Goal: Information Seeking & Learning: Learn about a topic

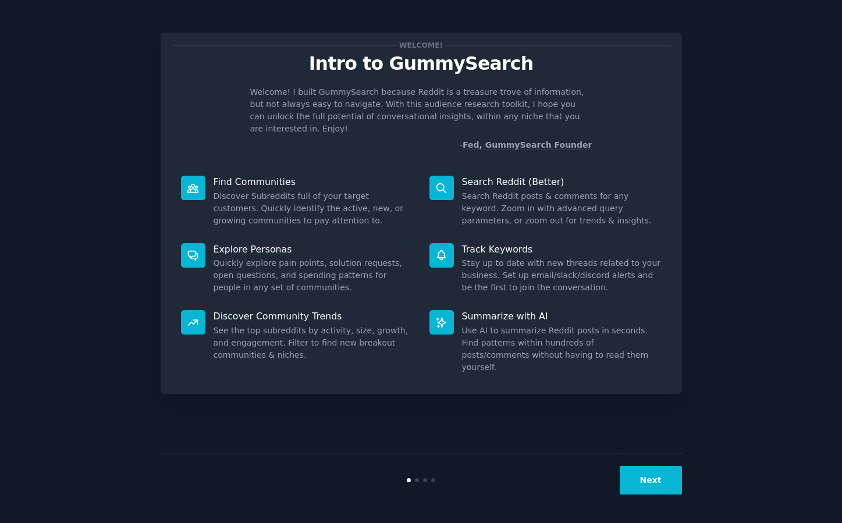
click at [648, 483] on button "Next" at bounding box center [651, 480] width 62 height 29
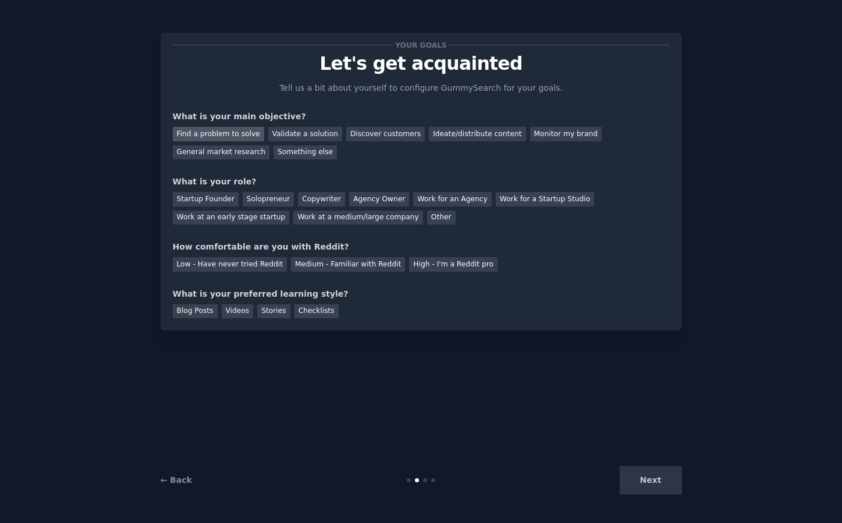
drag, startPoint x: 239, startPoint y: 133, endPoint x: 246, endPoint y: 134, distance: 7.0
click at [239, 133] on div "Find a problem to solve" at bounding box center [218, 134] width 91 height 15
click at [307, 134] on div "Validate a solution" at bounding box center [305, 134] width 74 height 15
click at [354, 129] on div "Discover customers" at bounding box center [385, 134] width 79 height 15
click at [389, 169] on div "Your goals Let's get acquainted Tell us a bit about yourself to configure Gummy…" at bounding box center [421, 182] width 497 height 274
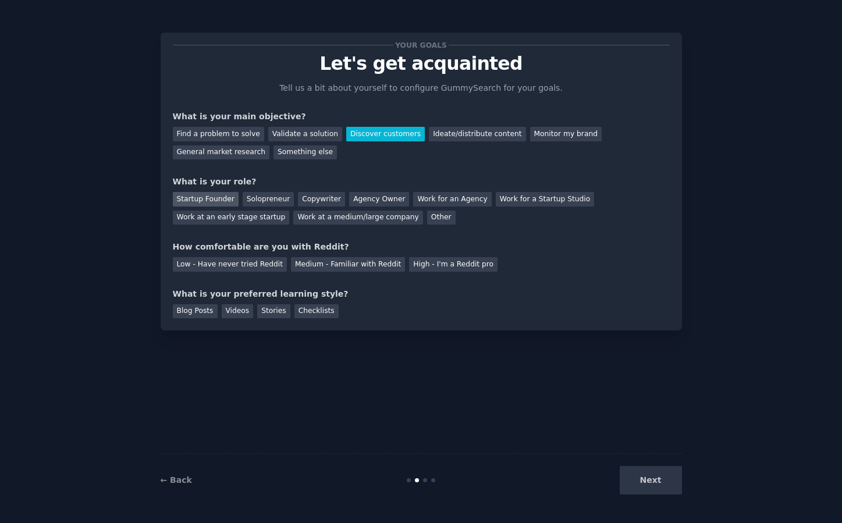
click at [227, 199] on div "Startup Founder" at bounding box center [206, 199] width 66 height 15
click at [267, 267] on div "Low - Have never tried Reddit" at bounding box center [230, 264] width 114 height 15
click at [306, 310] on div "Checklists" at bounding box center [316, 311] width 44 height 15
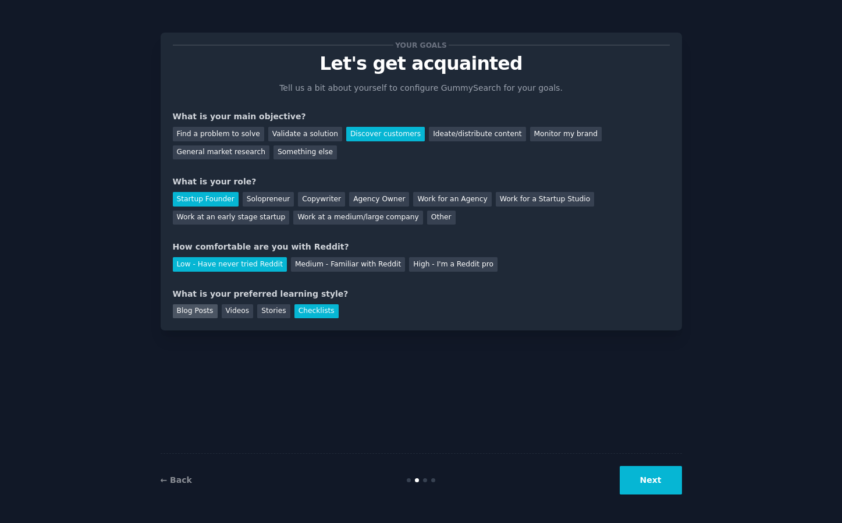
click at [190, 310] on div "Blog Posts" at bounding box center [195, 311] width 45 height 15
click at [297, 310] on div "Checklists" at bounding box center [316, 311] width 44 height 15
click at [655, 473] on button "Next" at bounding box center [651, 480] width 62 height 29
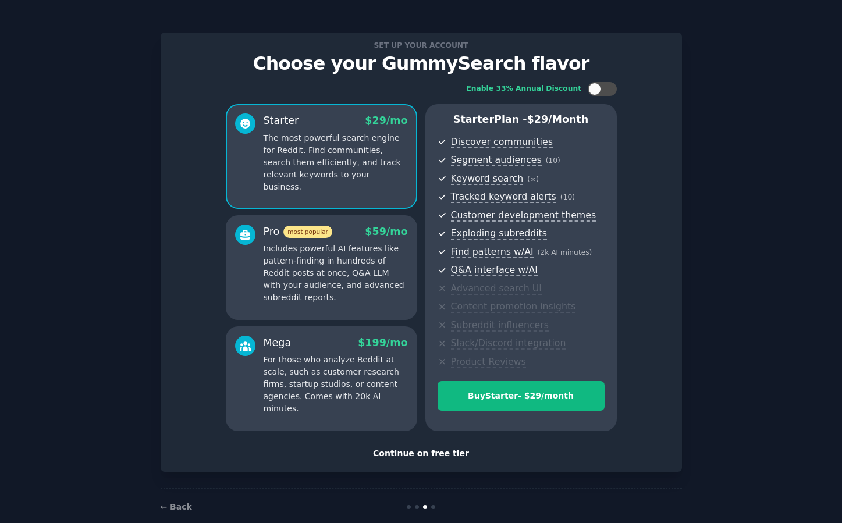
click at [445, 456] on div "Continue on free tier" at bounding box center [421, 454] width 497 height 12
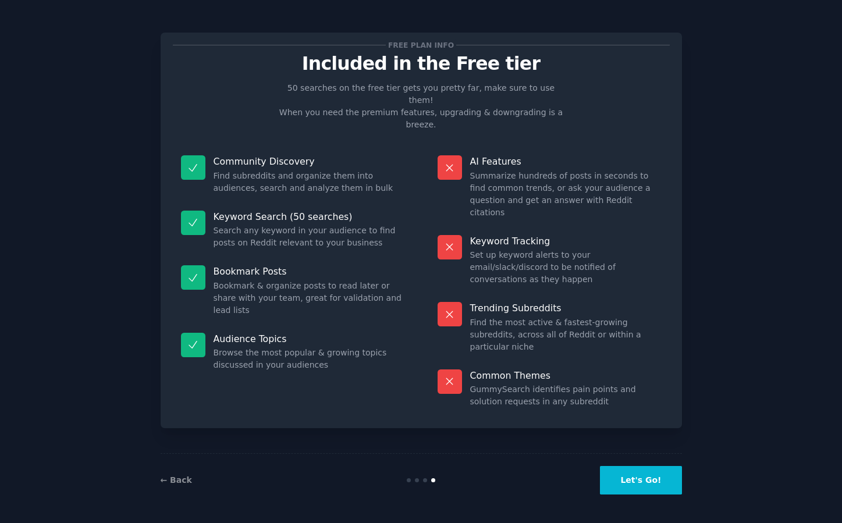
click at [653, 480] on button "Let's Go!" at bounding box center [640, 480] width 81 height 29
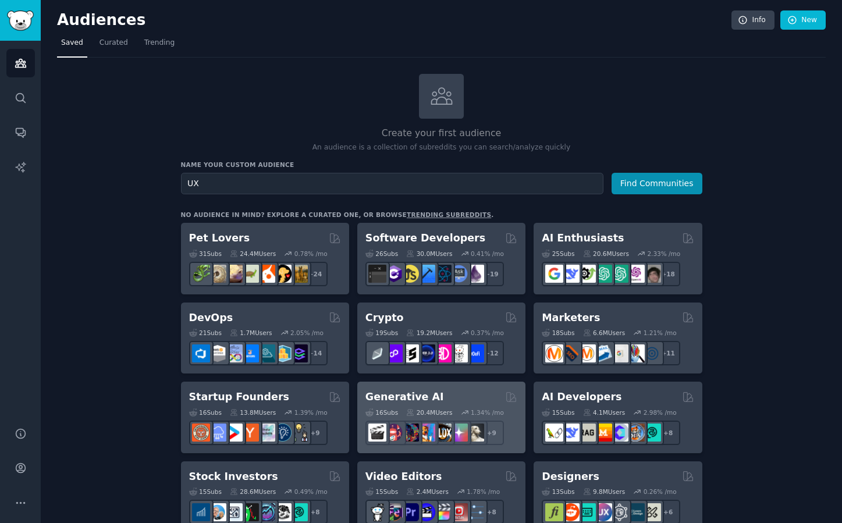
type input "UX"
click at [612, 173] on button "Find Communities" at bounding box center [657, 184] width 91 height 22
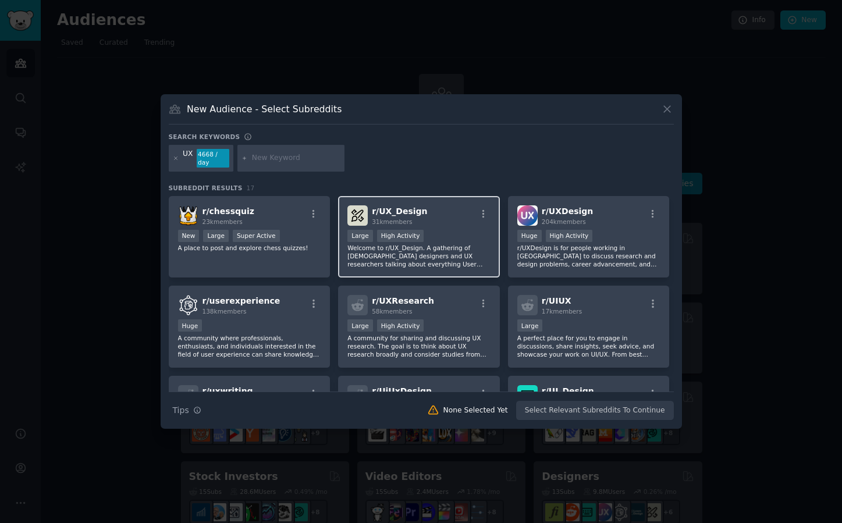
click at [433, 259] on p "Welcome to r/UX_Design. A gathering of [DEMOGRAPHIC_DATA] designers and UX rese…" at bounding box center [418, 256] width 143 height 24
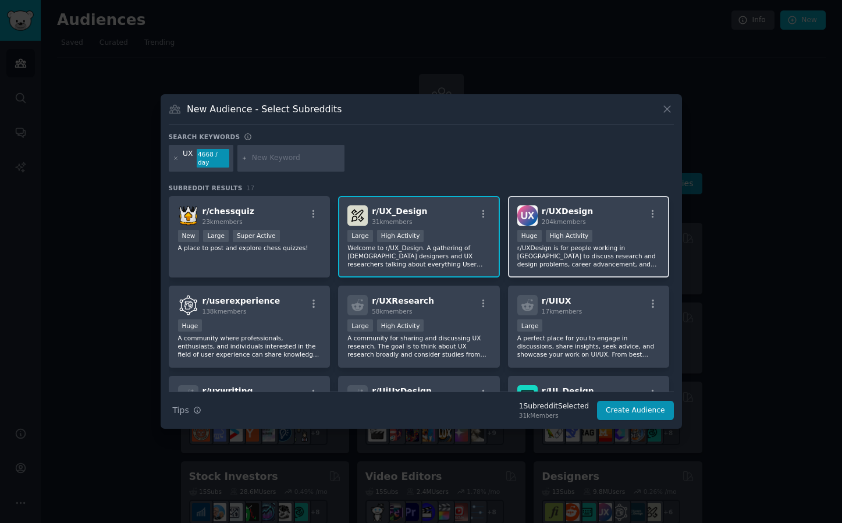
click at [569, 275] on div "r/ UXDesign 204k members Huge High Activity r/UXDesign is for people working in…" at bounding box center [589, 237] width 162 height 82
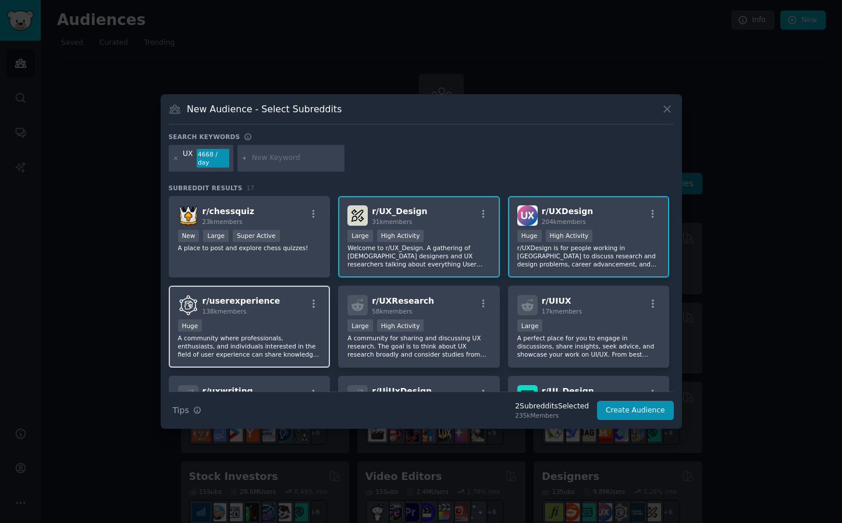
click at [308, 338] on p "A community where professionals, enthusiasts, and individuals interested in the…" at bounding box center [249, 346] width 143 height 24
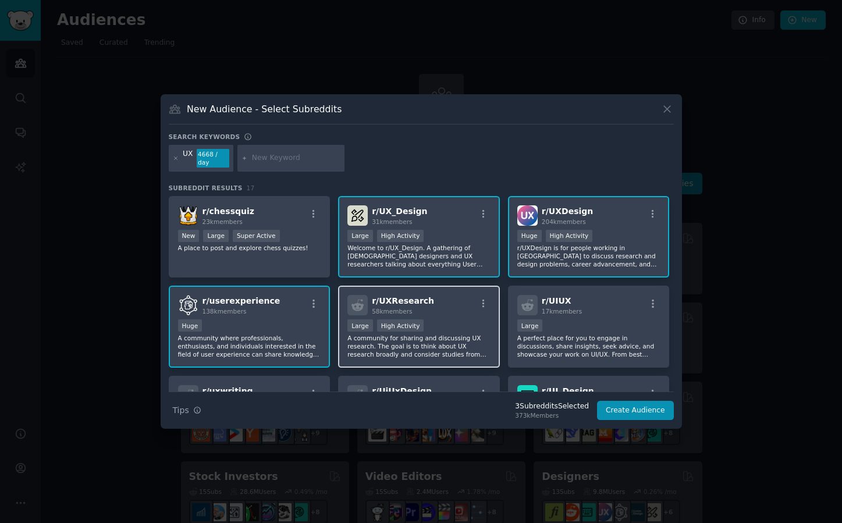
drag, startPoint x: 412, startPoint y: 350, endPoint x: 475, endPoint y: 362, distance: 64.5
click at [413, 350] on p "A community for sharing and discussing UX research. The goal is to think about …" at bounding box center [418, 346] width 143 height 24
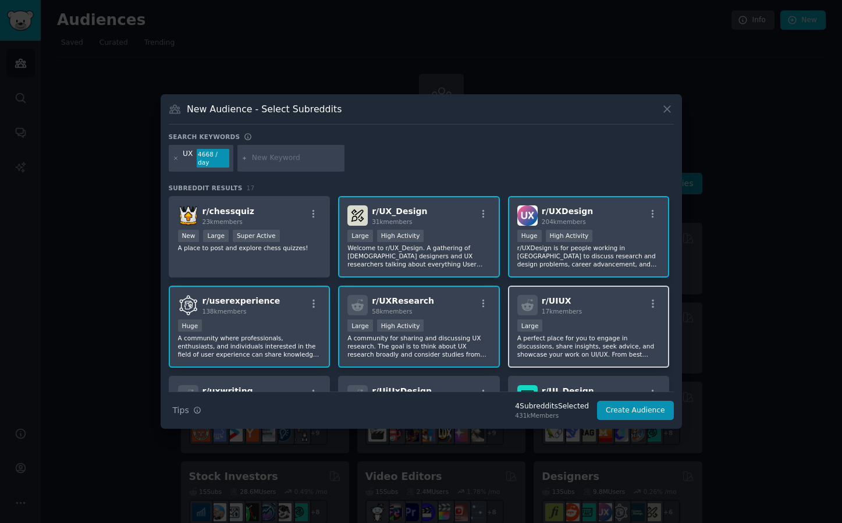
click at [598, 358] on p "A perfect place for you to engage in discussions, share insights, seek advice, …" at bounding box center [588, 346] width 143 height 24
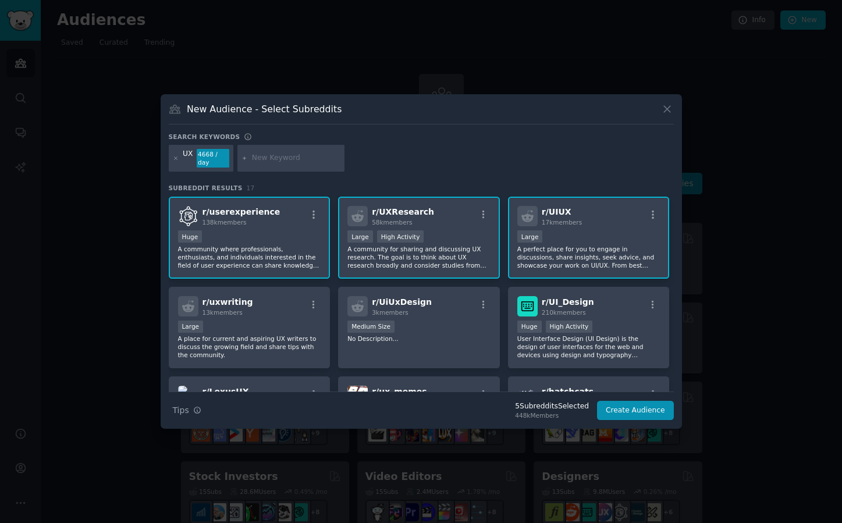
scroll to position [93, 0]
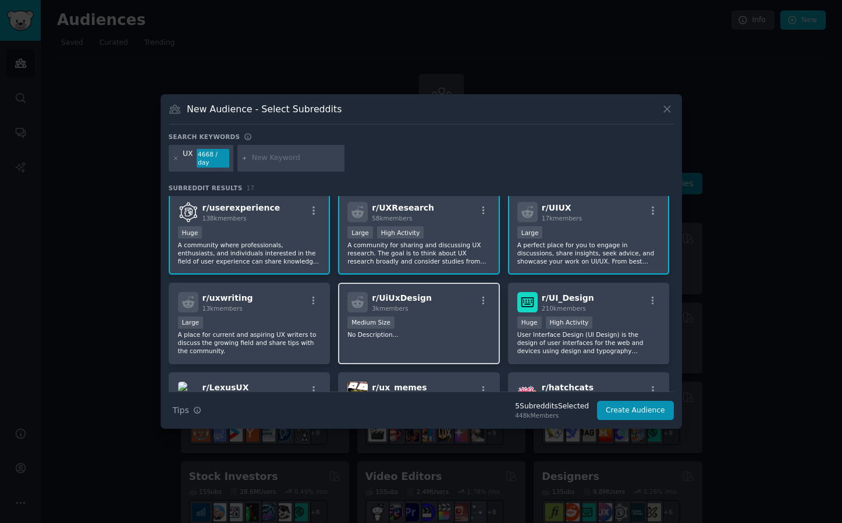
drag, startPoint x: 315, startPoint y: 349, endPoint x: 388, endPoint y: 345, distance: 72.9
click at [315, 349] on p "A place for current and aspiring UX writers to discuss the growing field and sh…" at bounding box center [249, 343] width 143 height 24
click at [410, 345] on div "r/ UiUxDesign 3k members Medium Size No Description..." at bounding box center [419, 324] width 162 height 82
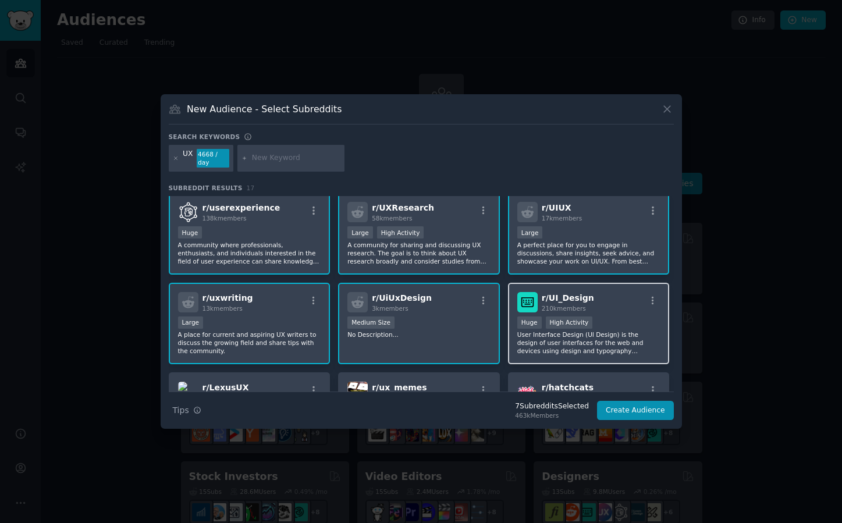
click at [570, 351] on p "User Interface Design (UI Design) is the design of user interfaces for the web …" at bounding box center [588, 343] width 143 height 24
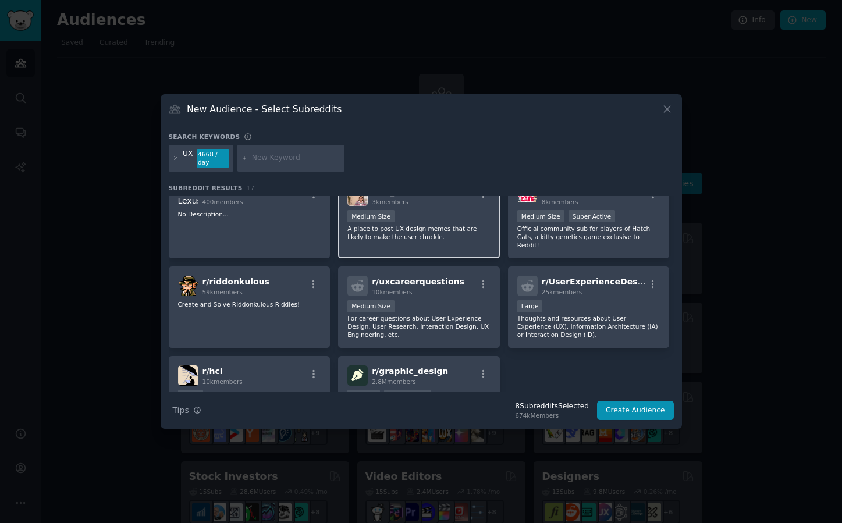
scroll to position [303, 0]
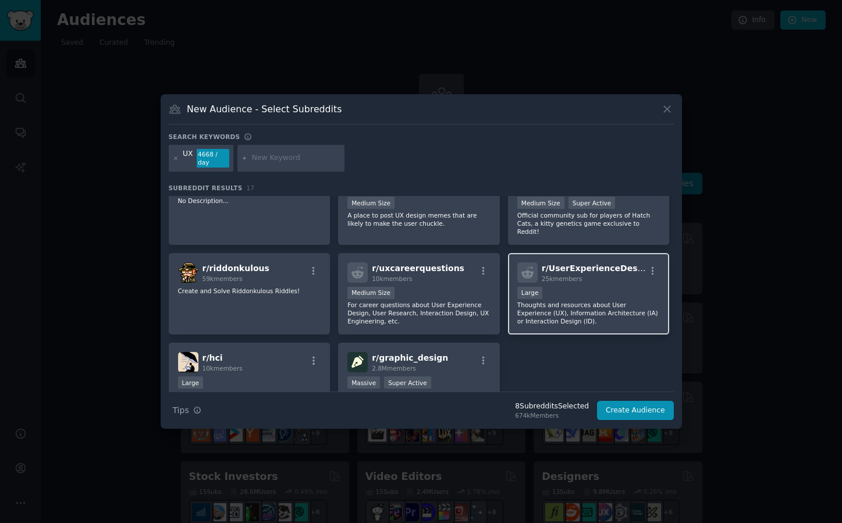
click at [574, 319] on div "r/ UserExperienceDesign 25k members Large Thoughts and resources about User Exp…" at bounding box center [589, 294] width 162 height 82
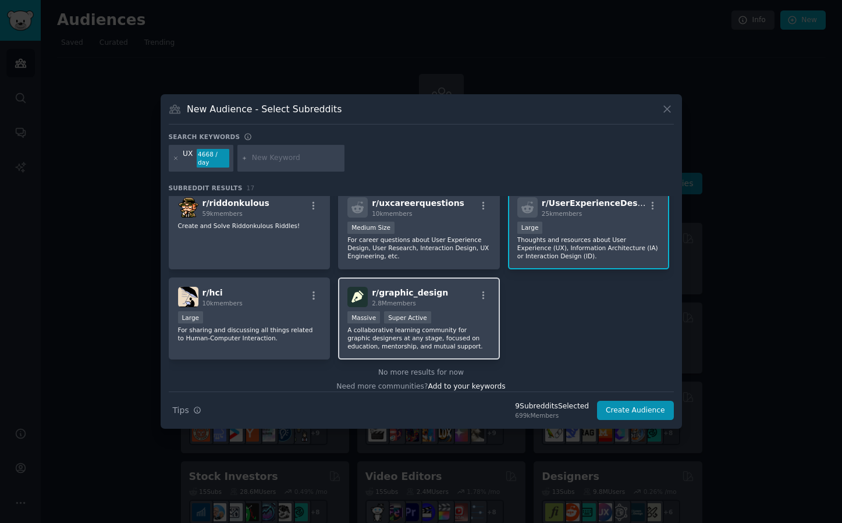
scroll to position [368, 0]
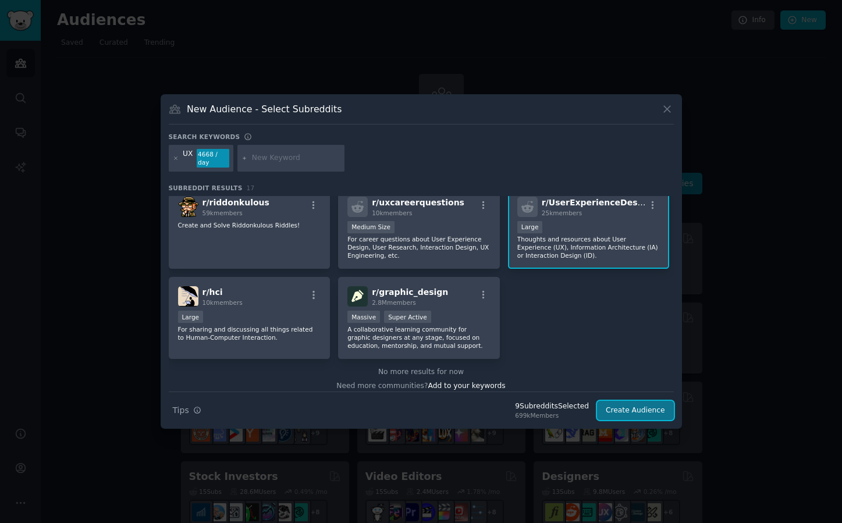
click at [629, 418] on button "Create Audience" at bounding box center [635, 411] width 77 height 20
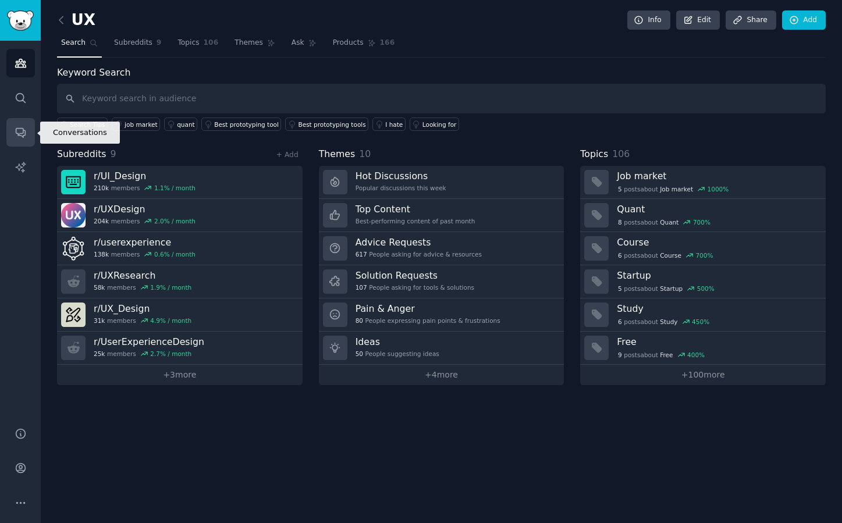
click at [22, 129] on icon "Sidebar" at bounding box center [20, 133] width 9 height 9
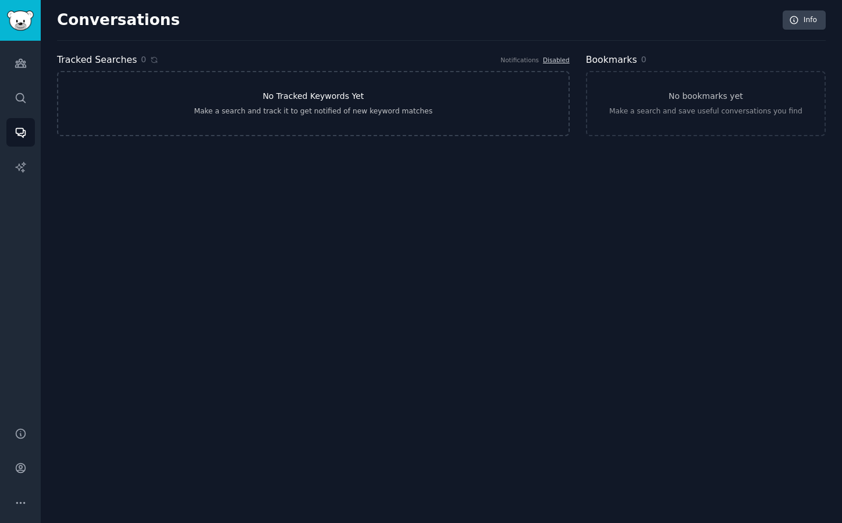
click at [300, 106] on link "No Tracked Keywords Yet Make a search and track it to get notified of new keywo…" at bounding box center [313, 103] width 513 height 65
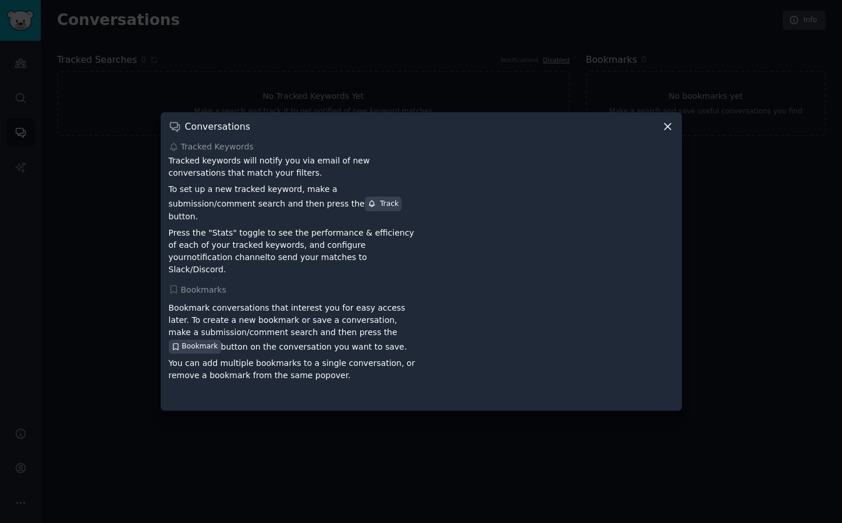
click at [672, 133] on icon at bounding box center [668, 126] width 12 height 12
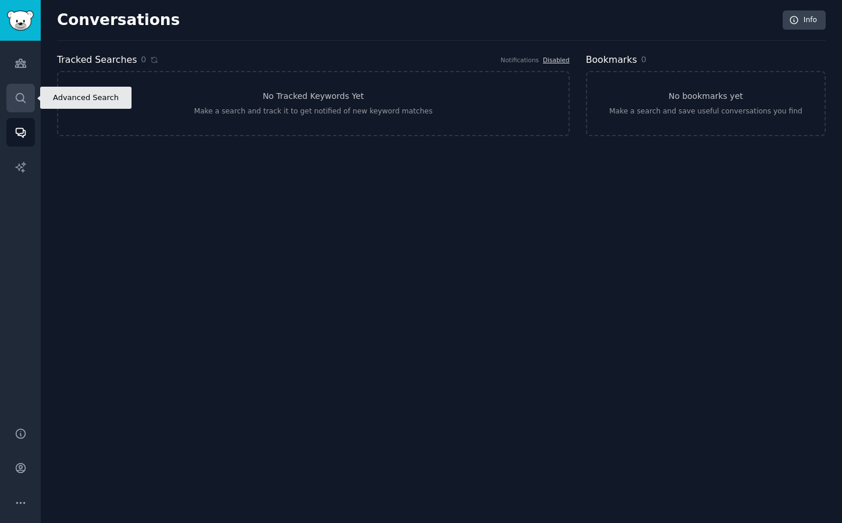
click at [17, 107] on link "Search" at bounding box center [20, 98] width 29 height 29
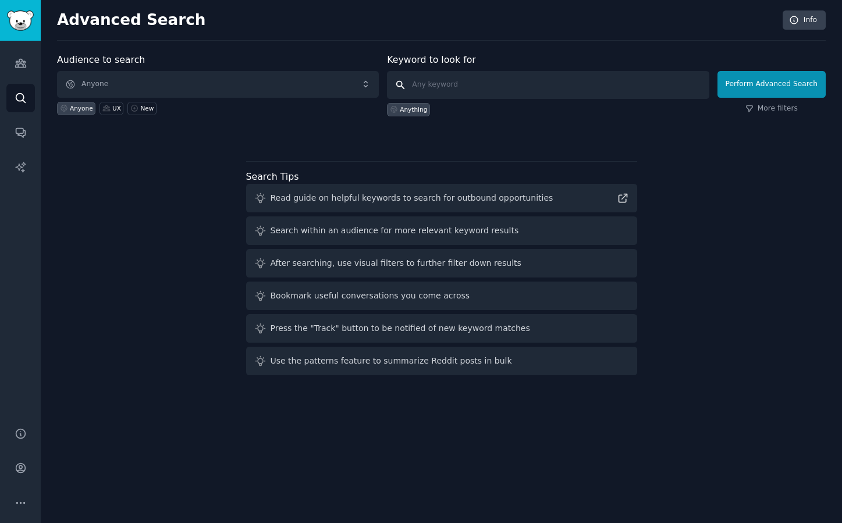
click at [482, 87] on input "text" at bounding box center [548, 85] width 322 height 28
type input "ux design"
click at [416, 110] on div "Anything" at bounding box center [413, 109] width 27 height 8
click at [752, 91] on button "Perform Advanced Search" at bounding box center [772, 84] width 108 height 27
click at [18, 67] on icon "Sidebar" at bounding box center [20, 63] width 10 height 8
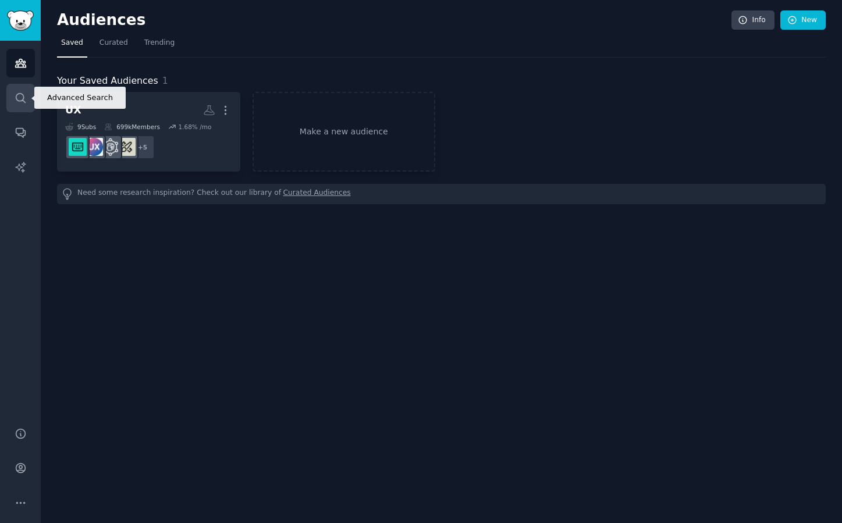
click at [18, 92] on icon "Sidebar" at bounding box center [21, 98] width 12 height 12
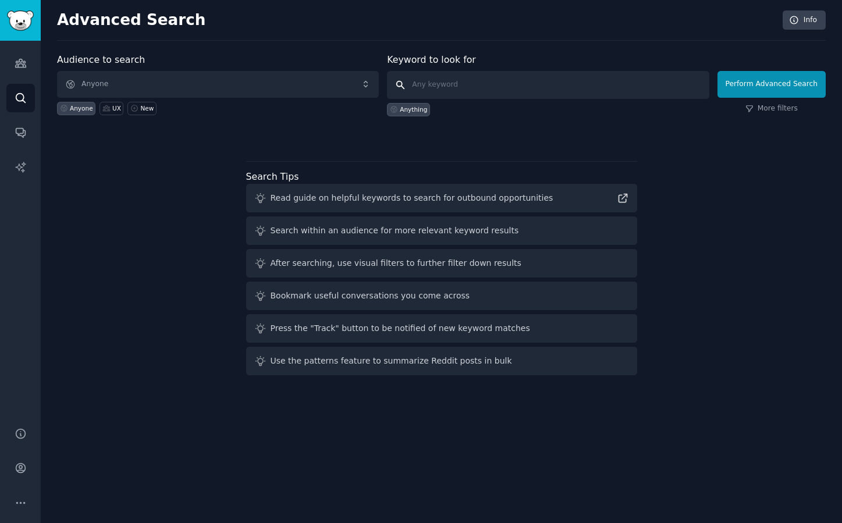
click at [522, 77] on input "text" at bounding box center [548, 85] width 322 height 28
type input "Ux design"
click at [775, 93] on button "Perform Advanced Search" at bounding box center [772, 84] width 108 height 27
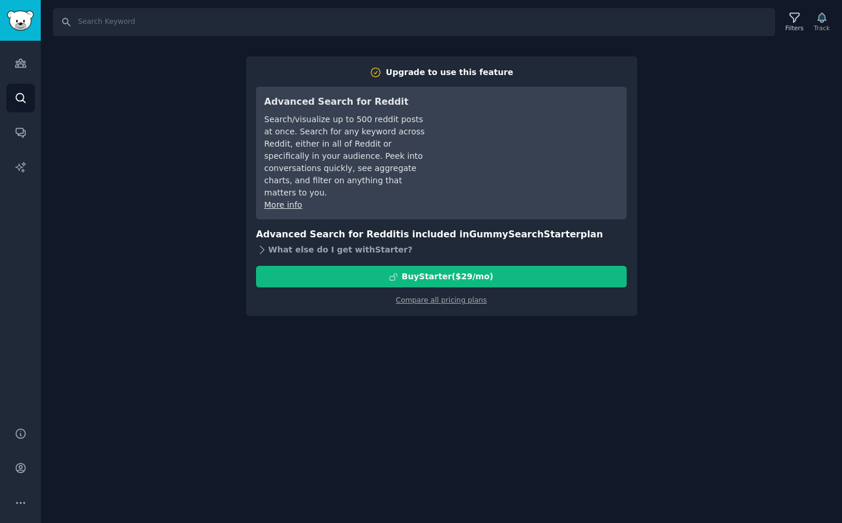
click at [292, 242] on div "What else do I get with Starter ?" at bounding box center [441, 250] width 371 height 16
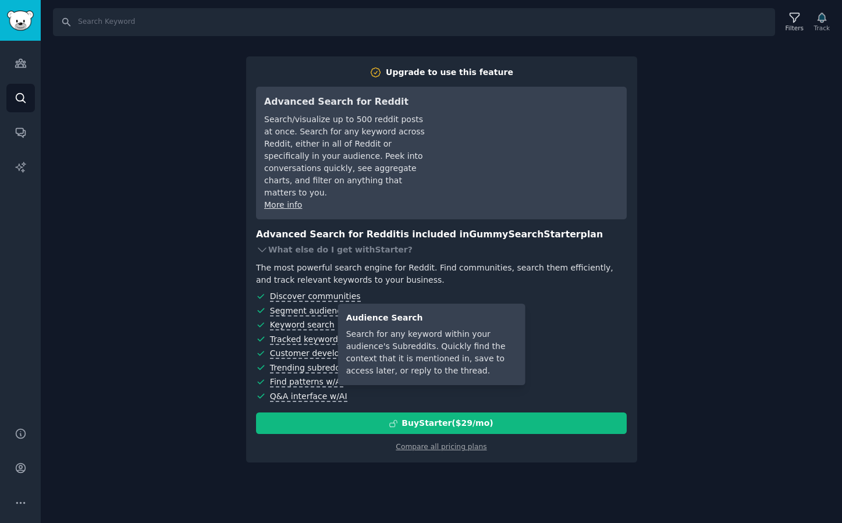
click at [308, 320] on span "Keyword search" at bounding box center [302, 325] width 65 height 10
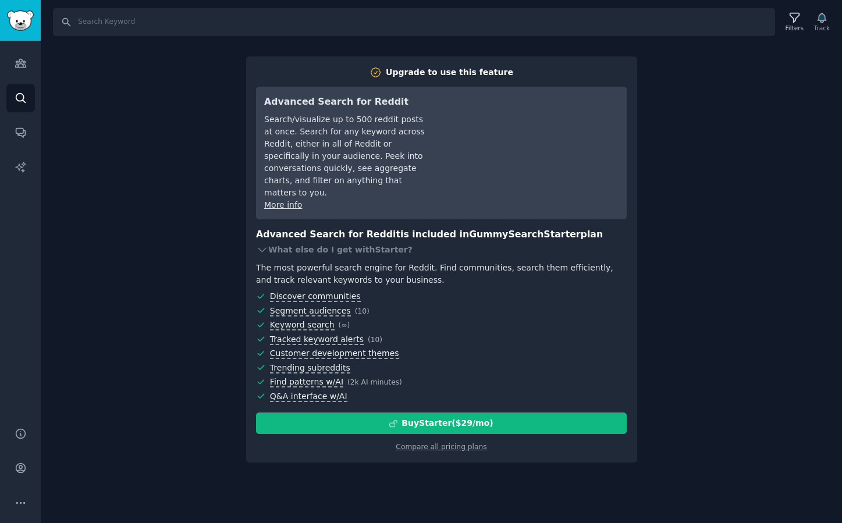
drag, startPoint x: 710, startPoint y: 324, endPoint x: 548, endPoint y: 262, distance: 172.9
click at [709, 323] on div "Search Filters Track Upgrade to use this feature Advanced Search for Reddit Sea…" at bounding box center [441, 261] width 801 height 523
drag, startPoint x: 477, startPoint y: 444, endPoint x: 487, endPoint y: 441, distance: 10.9
click at [481, 443] on div "Upgrade to use this feature Advanced Search for Reddit Search/visualize up to 5…" at bounding box center [441, 259] width 391 height 407
drag, startPoint x: 783, startPoint y: 210, endPoint x: 725, endPoint y: 200, distance: 58.6
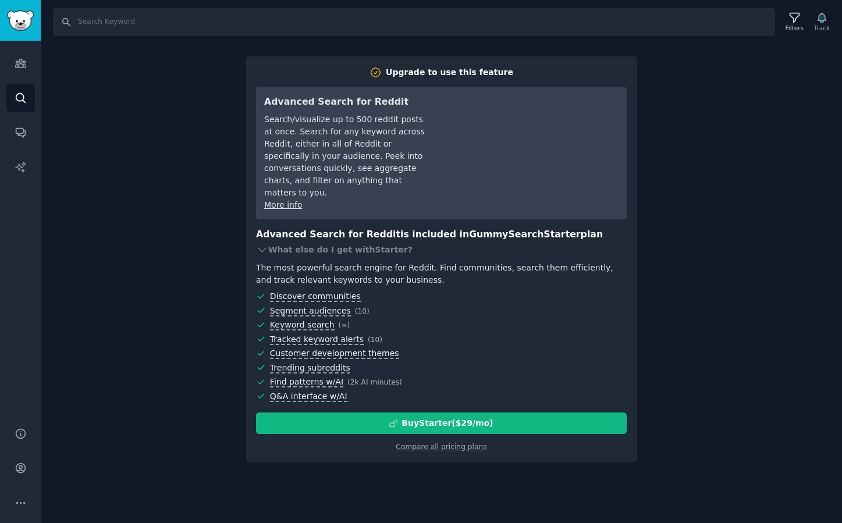
click at [782, 210] on div "Search Filters Track Upgrade to use this feature Advanced Search for Reddit Sea…" at bounding box center [441, 261] width 801 height 523
click at [18, 132] on icon "Sidebar" at bounding box center [21, 132] width 12 height 12
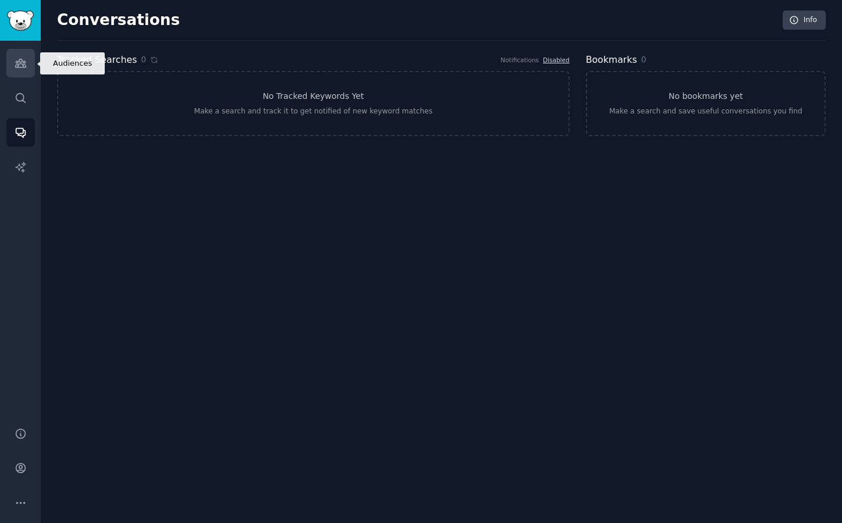
click at [22, 63] on icon "Sidebar" at bounding box center [20, 63] width 10 height 8
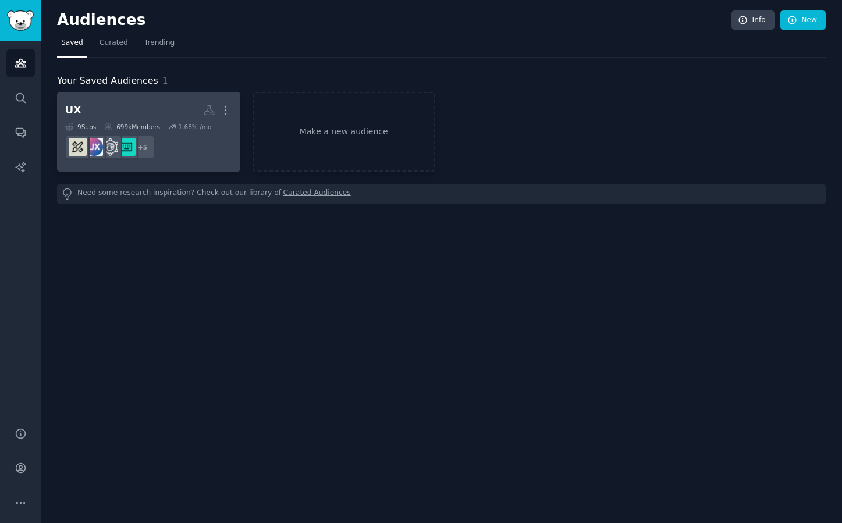
click at [126, 116] on h2 "UX More" at bounding box center [148, 110] width 167 height 20
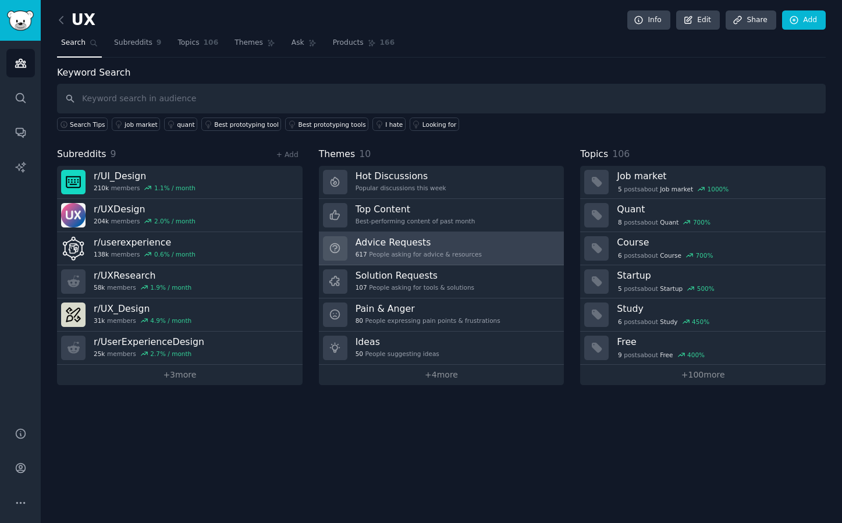
click at [487, 240] on link "Advice Requests 617 People asking for advice & resources" at bounding box center [442, 248] width 246 height 33
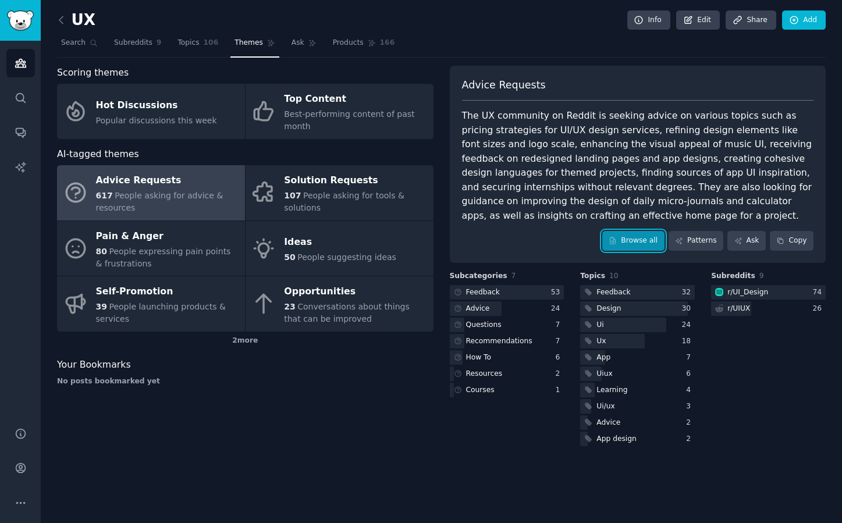
click at [628, 248] on link "Browse all" at bounding box center [633, 241] width 62 height 20
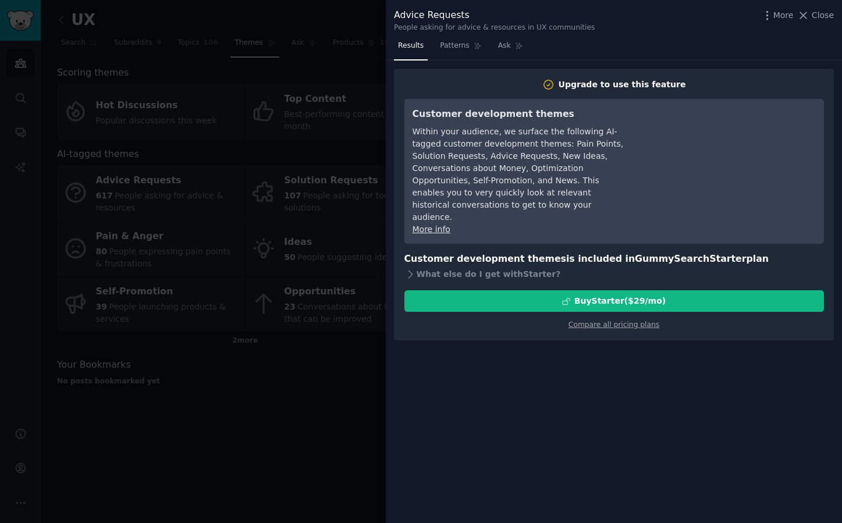
drag, startPoint x: 353, startPoint y: 10, endPoint x: 359, endPoint y: 12, distance: 6.8
click at [352, 10] on div at bounding box center [421, 261] width 842 height 523
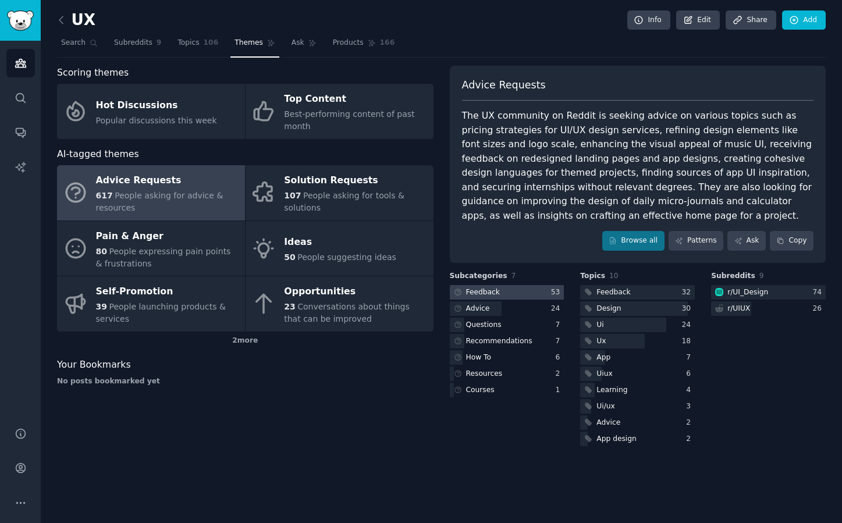
click at [496, 292] on div "Feedback" at bounding box center [483, 292] width 34 height 10
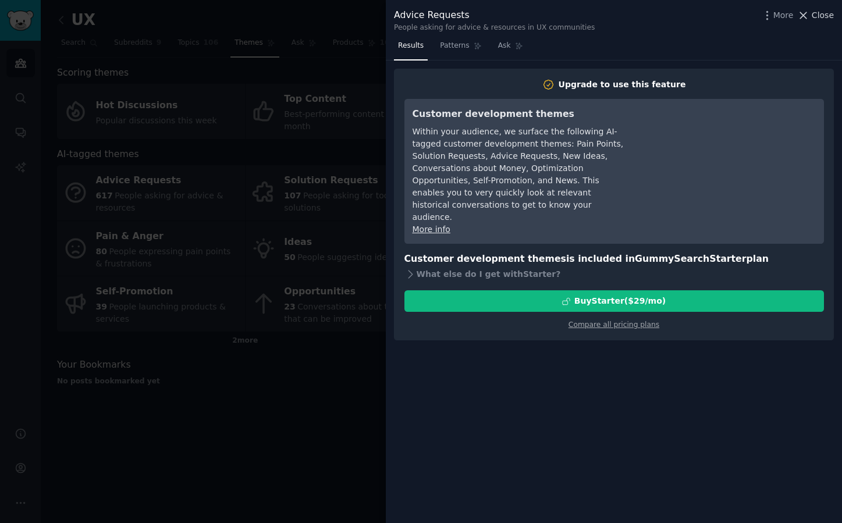
click at [832, 16] on span "Close" at bounding box center [823, 15] width 22 height 12
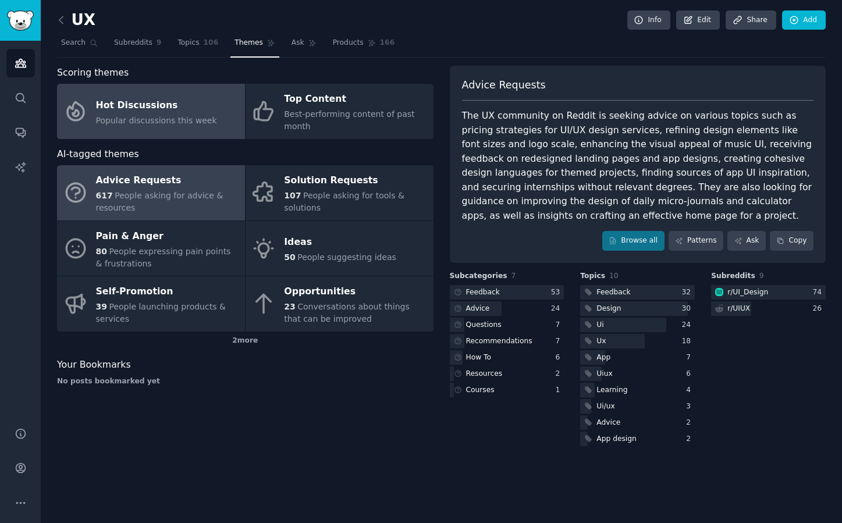
click at [193, 107] on div "Hot Discussions" at bounding box center [156, 105] width 121 height 19
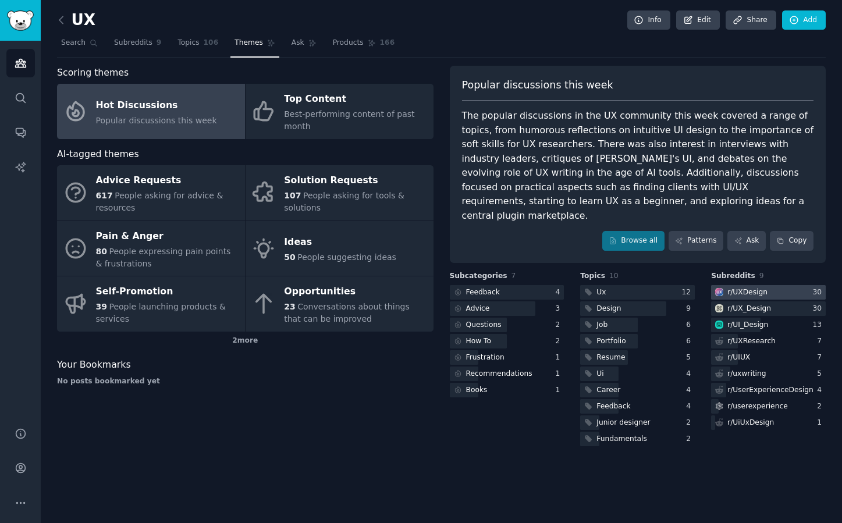
click at [758, 287] on div "r/ UXDesign" at bounding box center [747, 292] width 40 height 10
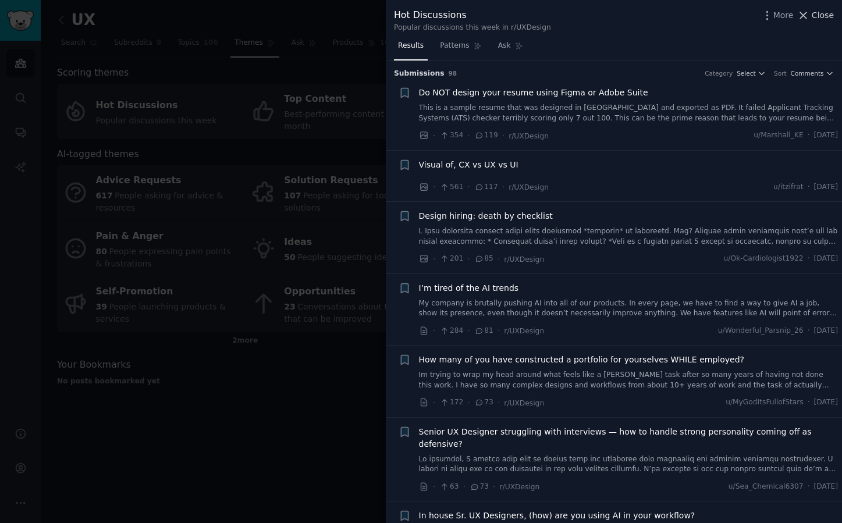
click at [819, 18] on span "Close" at bounding box center [823, 15] width 22 height 12
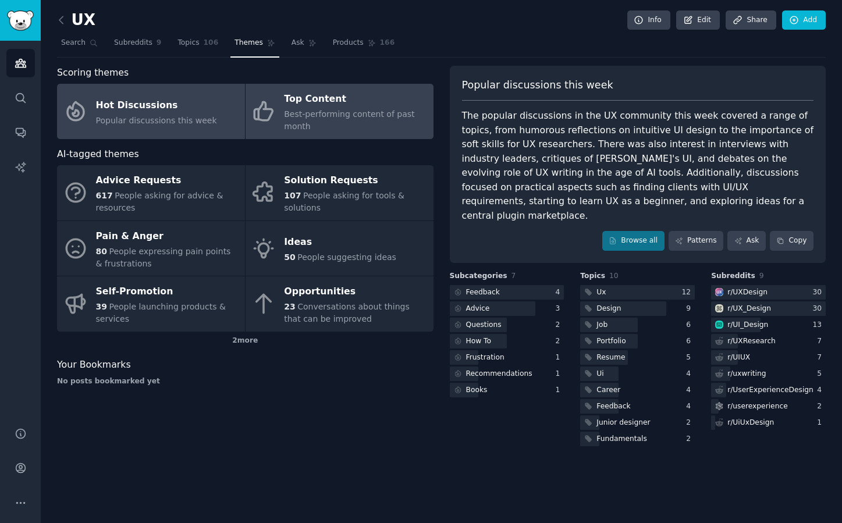
click at [300, 122] on span "Best-performing content of past month" at bounding box center [349, 120] width 130 height 22
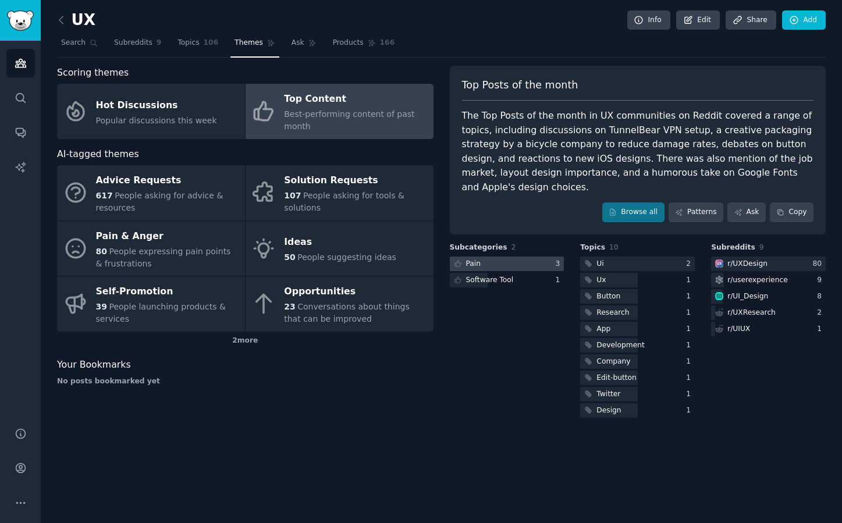
click at [473, 259] on div "Pain" at bounding box center [473, 264] width 15 height 10
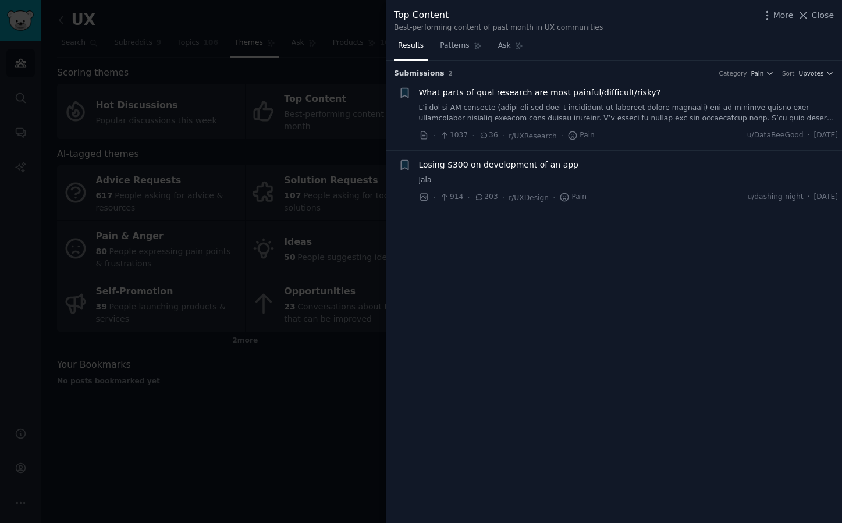
click at [505, 86] on li "+ What parts of qual research are most painful/difficult/risky? · 1037 · 36 · r…" at bounding box center [614, 115] width 456 height 72
click at [502, 95] on span "What parts of qual research are most painful/difficult/risky?" at bounding box center [540, 93] width 242 height 12
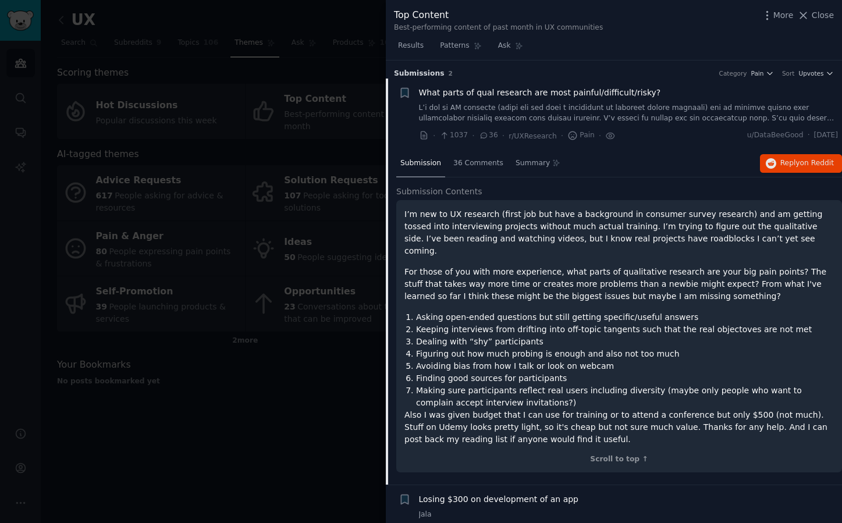
scroll to position [12, 0]
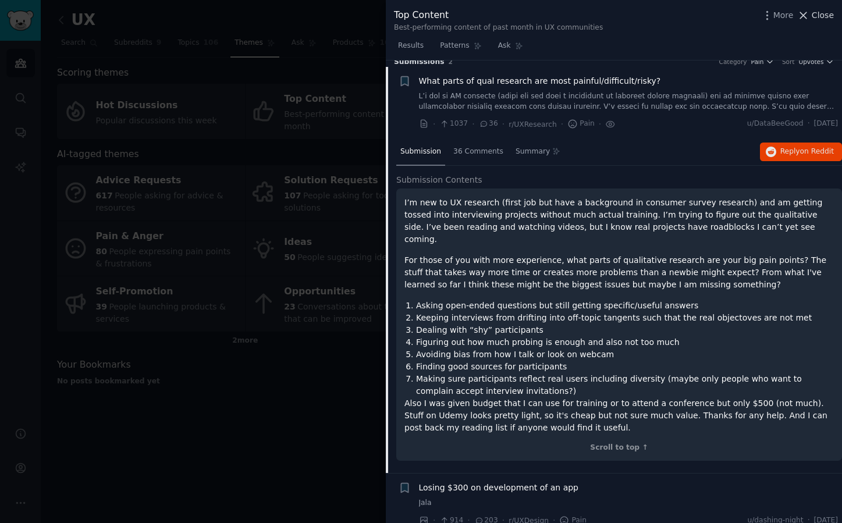
click at [829, 13] on span "Close" at bounding box center [823, 15] width 22 height 12
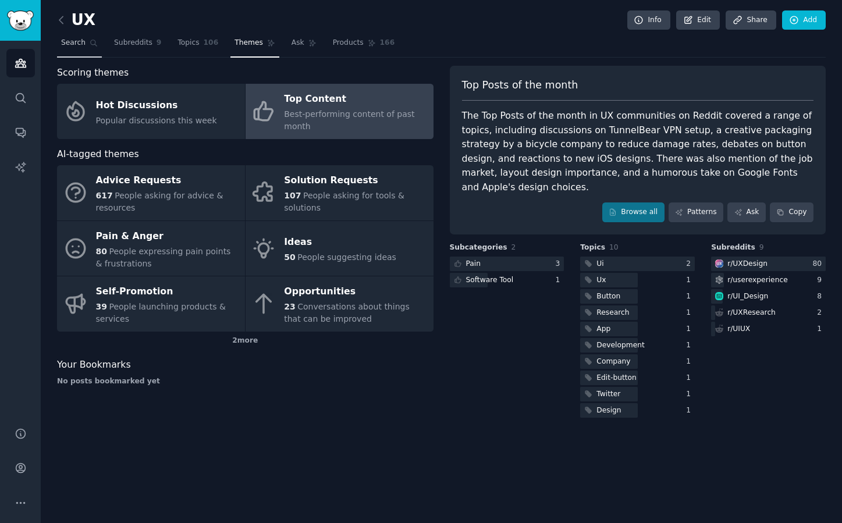
click at [81, 51] on link "Search" at bounding box center [79, 46] width 45 height 24
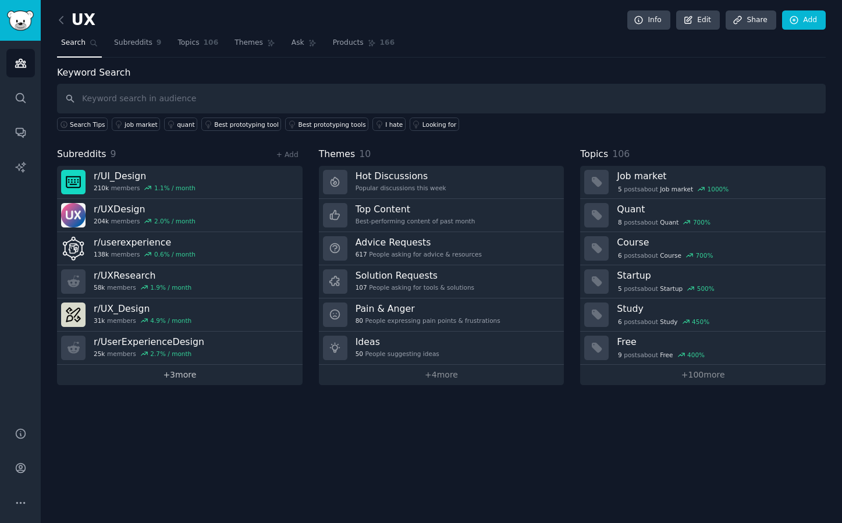
click at [219, 377] on link "+ 3 more" at bounding box center [180, 375] width 246 height 20
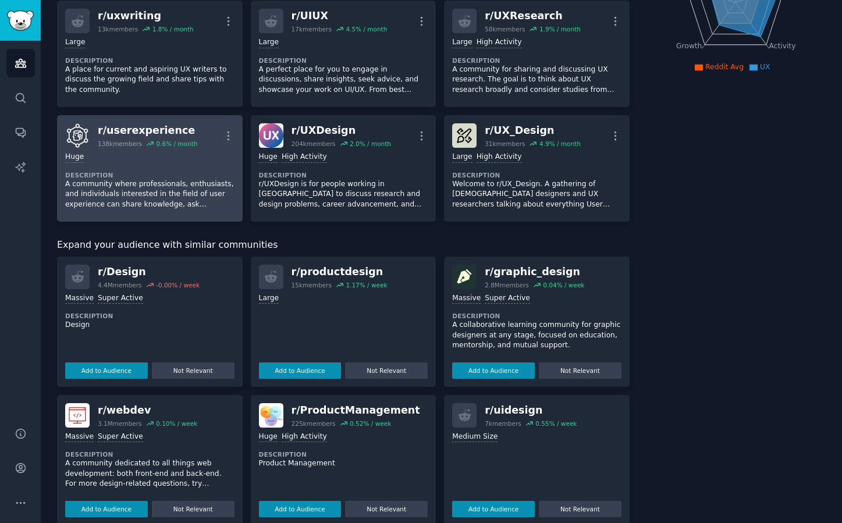
scroll to position [230, 0]
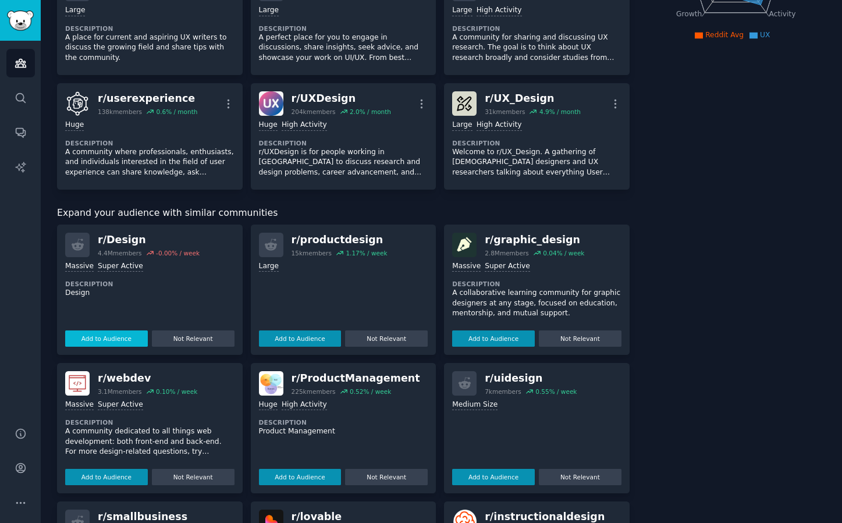
click at [108, 338] on button "Add to Audience" at bounding box center [106, 339] width 83 height 16
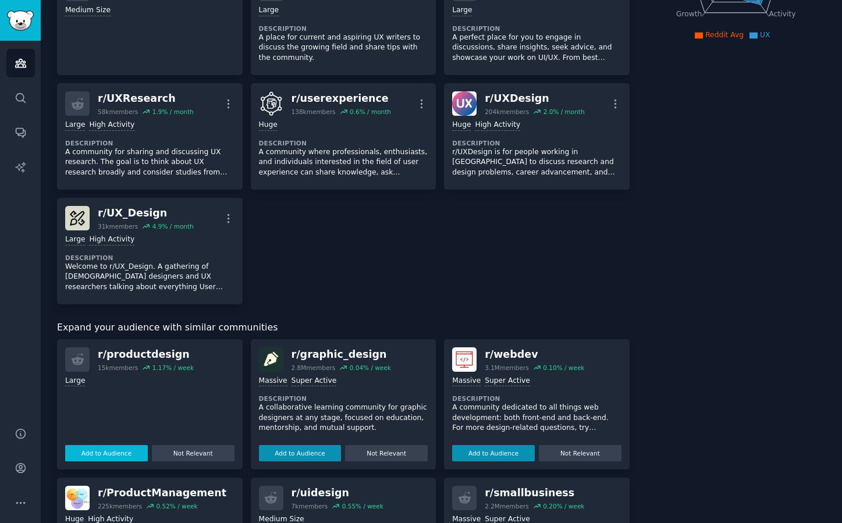
click at [121, 456] on button "Add to Audience" at bounding box center [106, 453] width 83 height 16
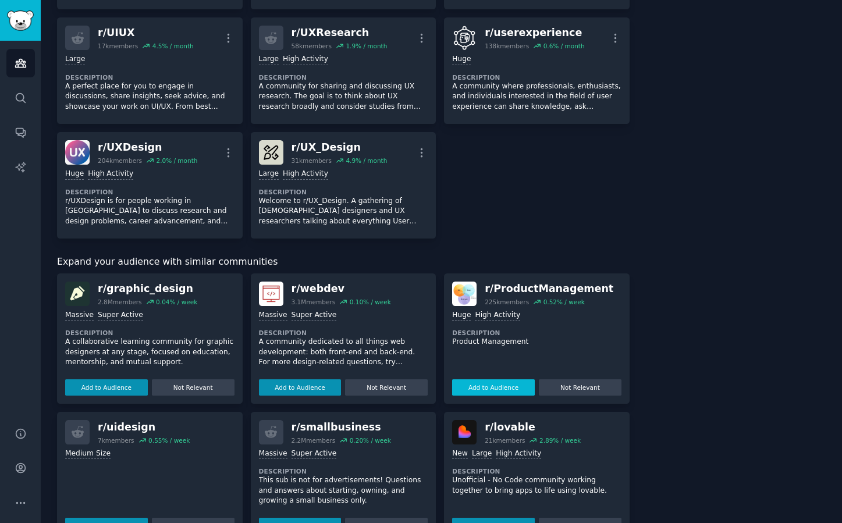
scroll to position [301, 0]
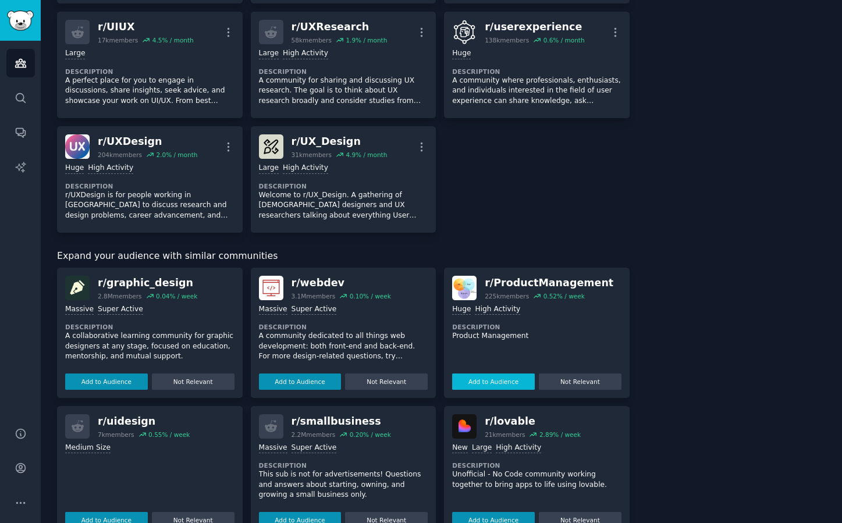
click at [495, 384] on button "Add to Audience" at bounding box center [493, 382] width 83 height 16
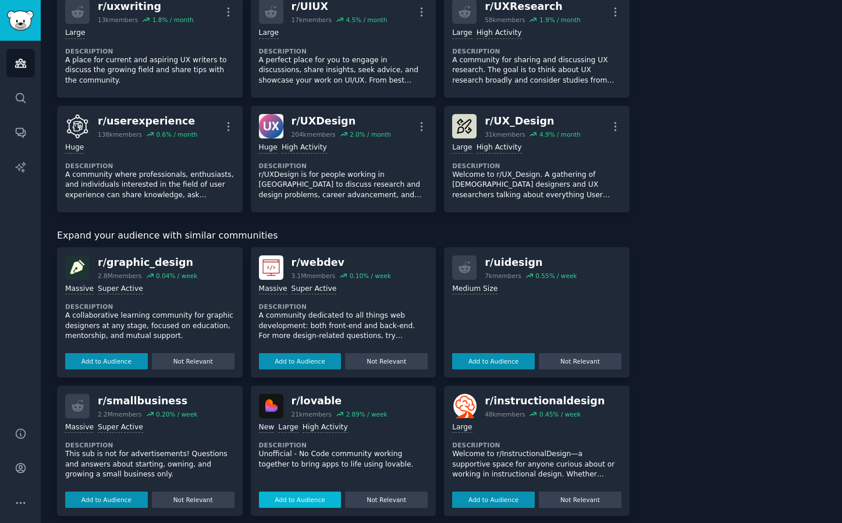
scroll to position [281, 0]
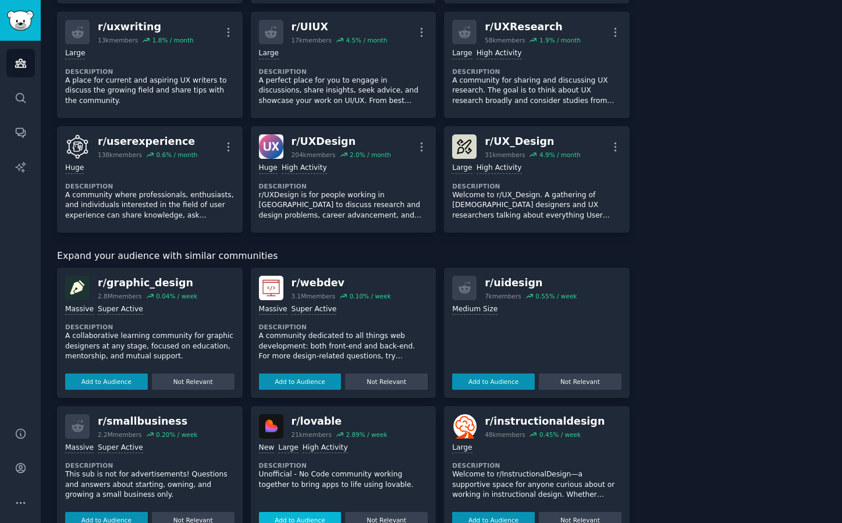
click at [291, 519] on button "Add to Audience" at bounding box center [300, 520] width 83 height 16
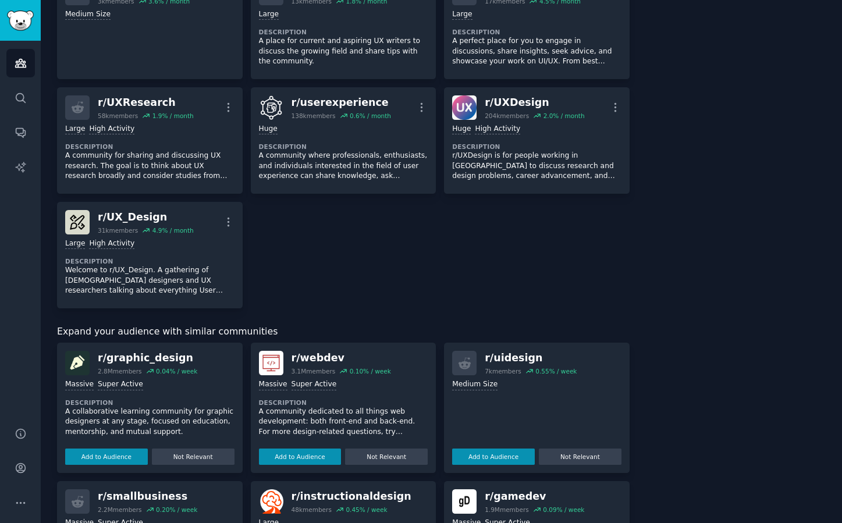
scroll to position [574, 0]
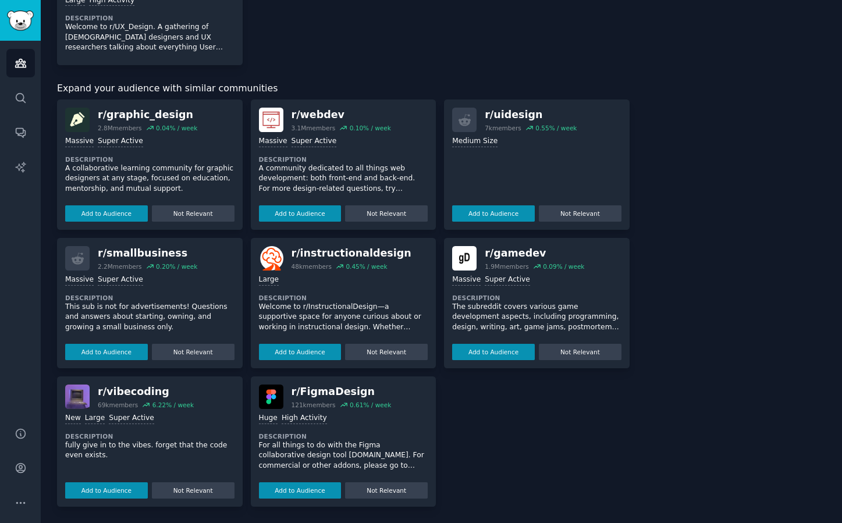
drag, startPoint x: 287, startPoint y: 495, endPoint x: 269, endPoint y: 496, distance: 18.0
click at [287, 495] on button "Add to Audience" at bounding box center [300, 490] width 83 height 16
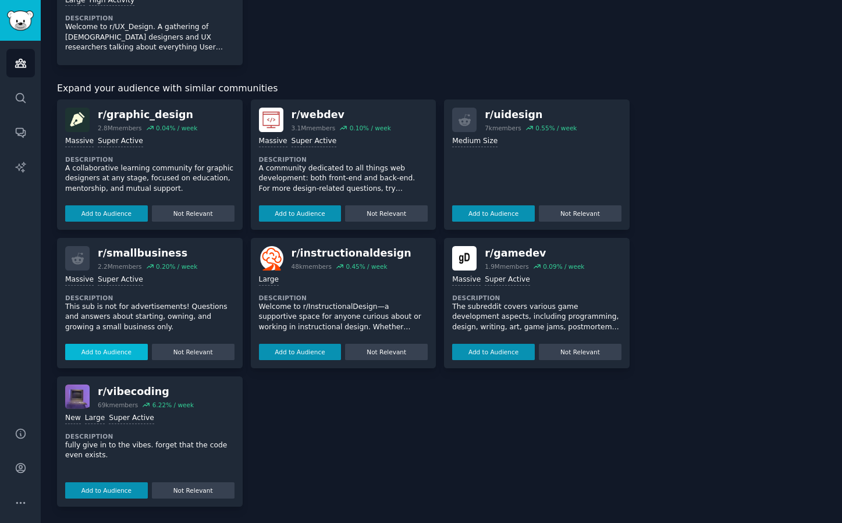
drag, startPoint x: 106, startPoint y: 488, endPoint x: 115, endPoint y: 486, distance: 8.9
click at [106, 488] on button "Add to Audience" at bounding box center [106, 490] width 83 height 16
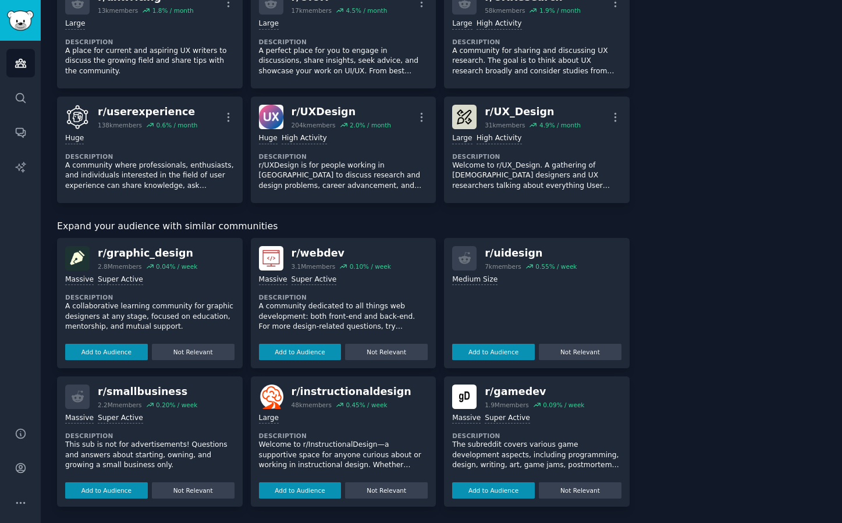
scroll to position [425, 0]
click at [88, 492] on button "Add to Audience" at bounding box center [106, 491] width 83 height 16
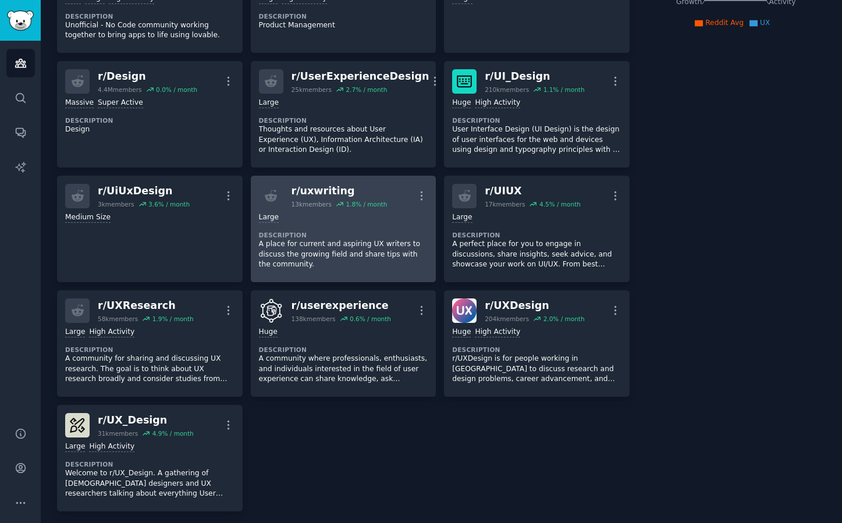
scroll to position [0, 0]
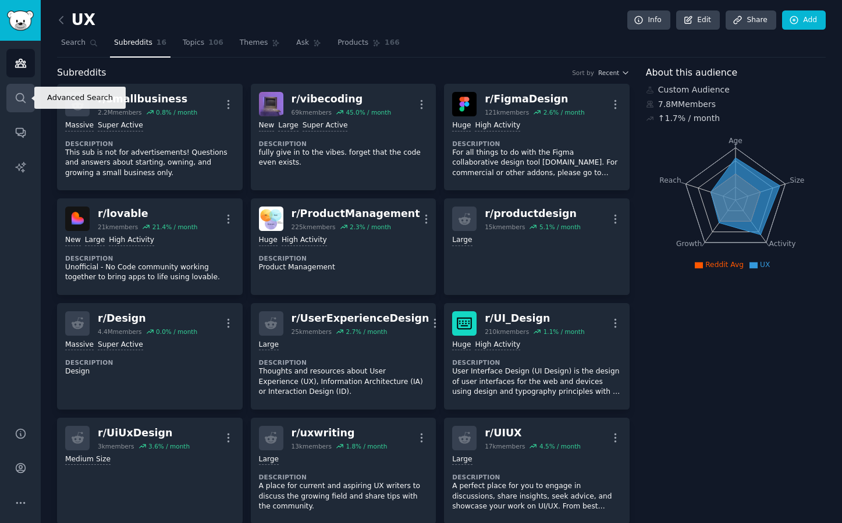
click at [33, 95] on link "Search" at bounding box center [20, 98] width 29 height 29
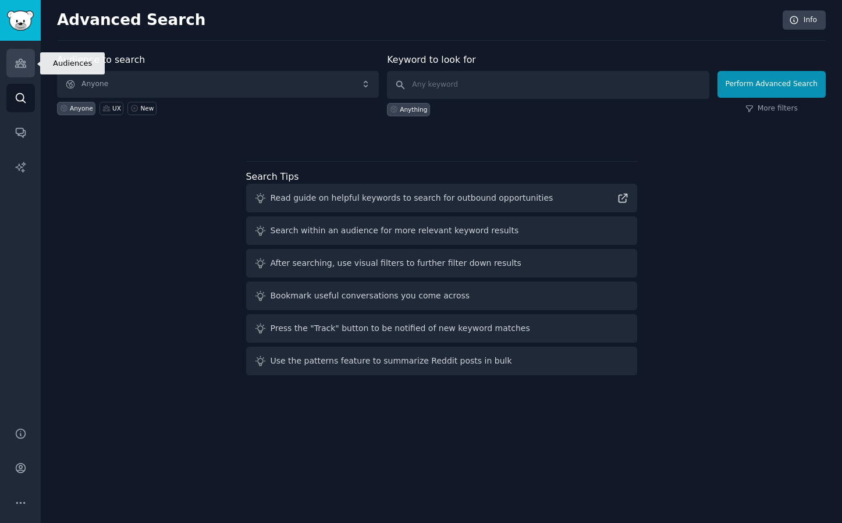
click at [21, 68] on icon "Sidebar" at bounding box center [21, 63] width 12 height 12
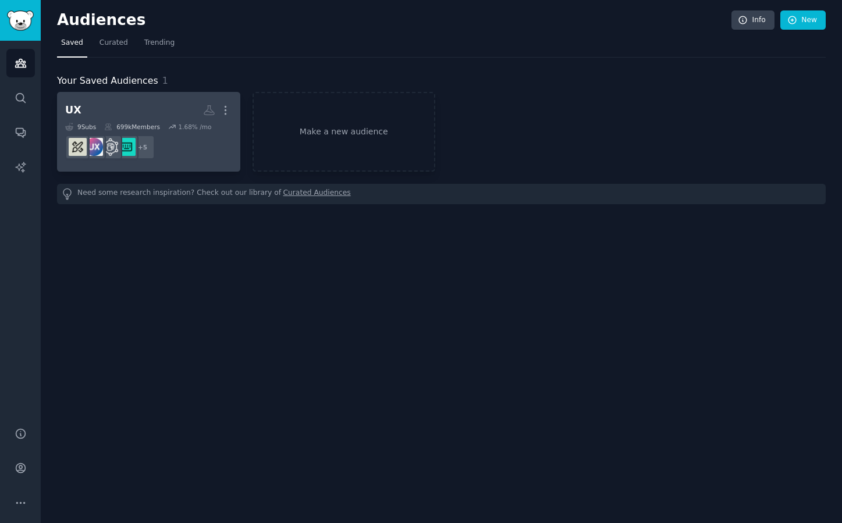
click at [166, 112] on h2 "UX More" at bounding box center [148, 110] width 167 height 20
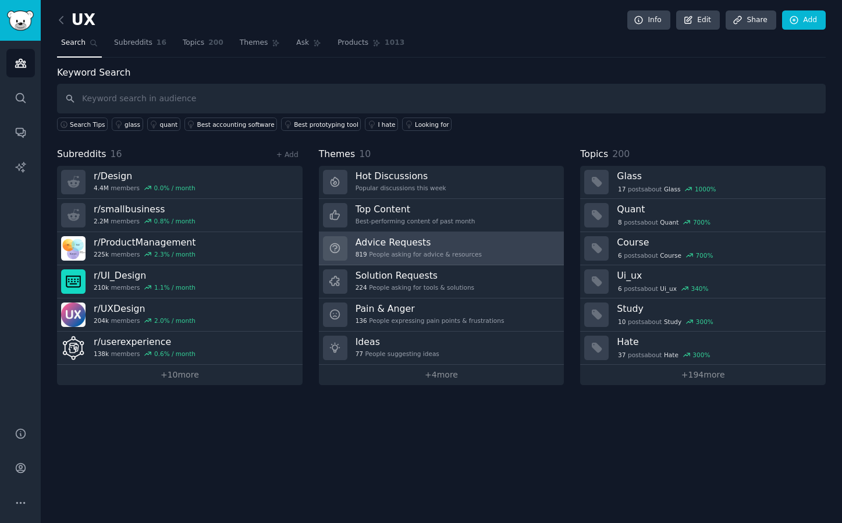
click at [380, 246] on h3 "Advice Requests" at bounding box center [419, 242] width 126 height 12
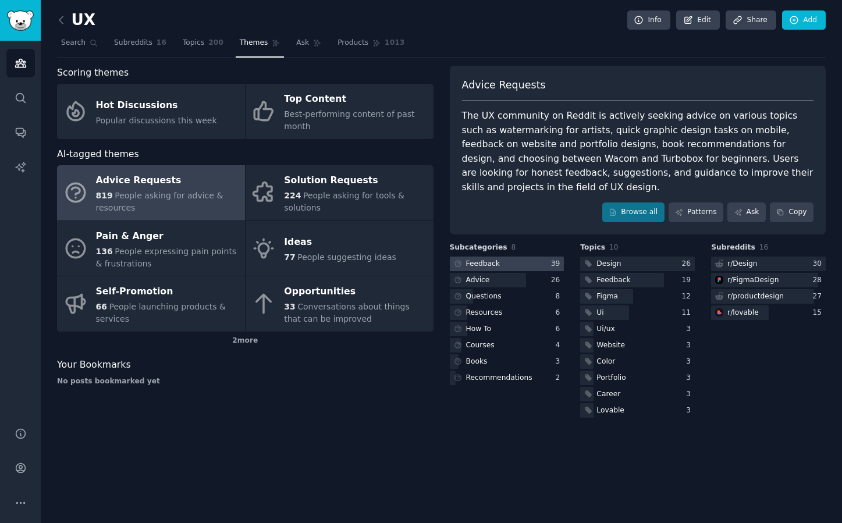
click at [459, 262] on icon at bounding box center [458, 264] width 6 height 6
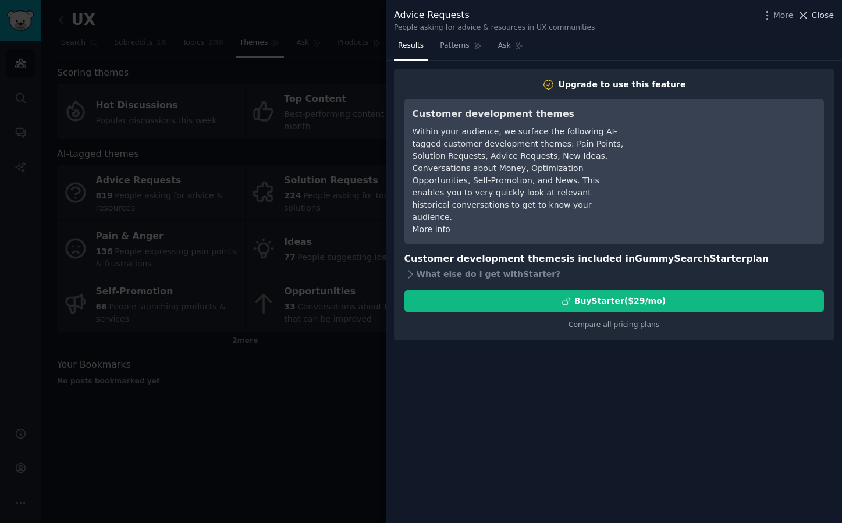
click at [808, 15] on icon at bounding box center [803, 15] width 12 height 12
